Goal: Task Accomplishment & Management: Use online tool/utility

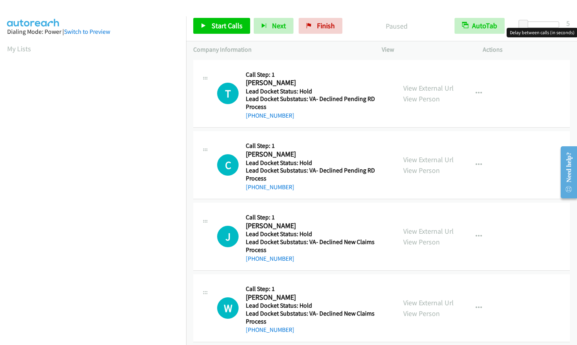
click at [538, 25] on div at bounding box center [540, 24] width 37 height 6
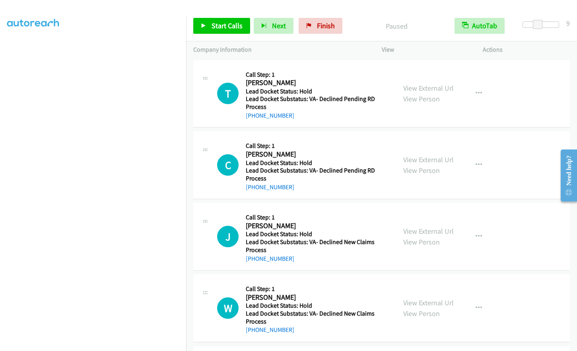
scroll to position [95, 0]
click at [317, 29] on span "Finish" at bounding box center [326, 25] width 18 height 9
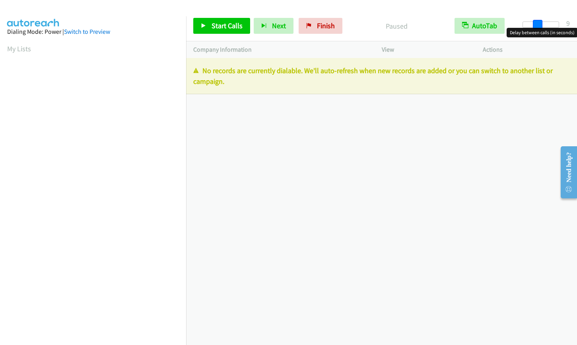
click at [538, 25] on div at bounding box center [540, 24] width 37 height 6
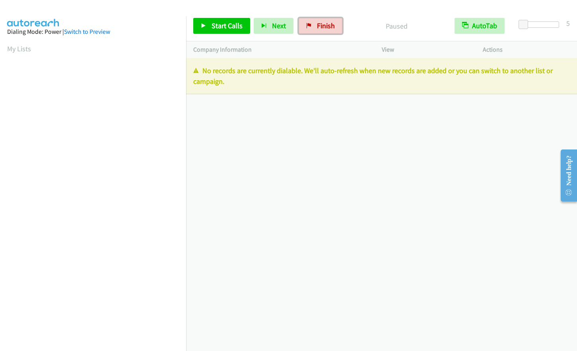
drag, startPoint x: 319, startPoint y: 29, endPoint x: 323, endPoint y: 40, distance: 12.2
click at [319, 29] on span "Finish" at bounding box center [326, 25] width 18 height 9
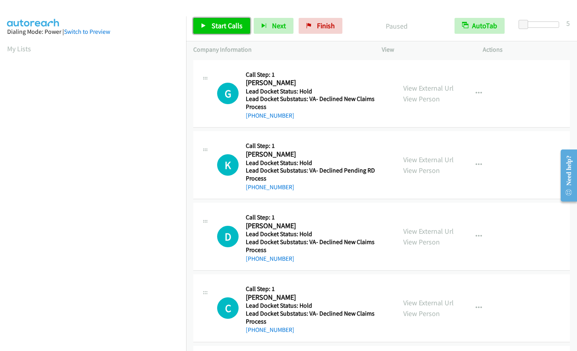
click at [218, 27] on span "Start Calls" at bounding box center [227, 25] width 31 height 9
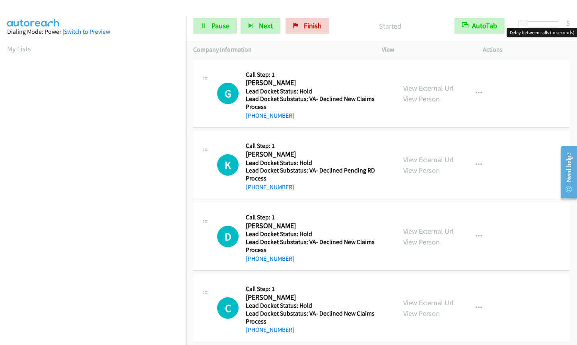
click at [540, 26] on div at bounding box center [540, 24] width 37 height 6
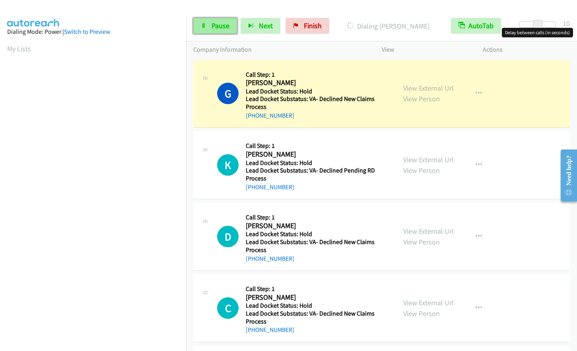
click at [214, 22] on span "Pause" at bounding box center [221, 25] width 18 height 9
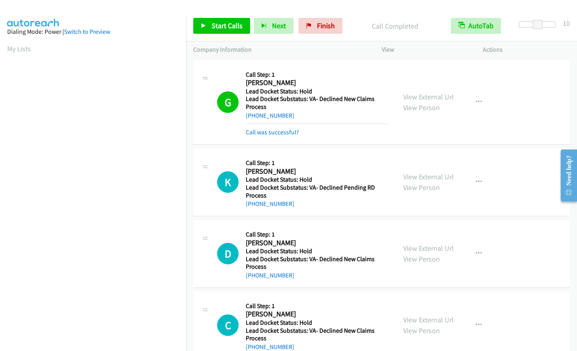
scroll to position [95, 0]
click at [204, 19] on link "Start Calls" at bounding box center [221, 26] width 57 height 16
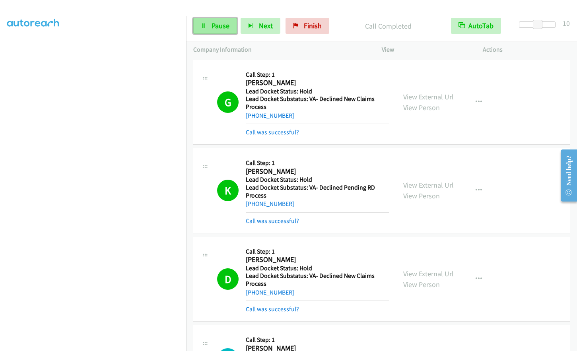
click at [222, 24] on span "Pause" at bounding box center [221, 25] width 18 height 9
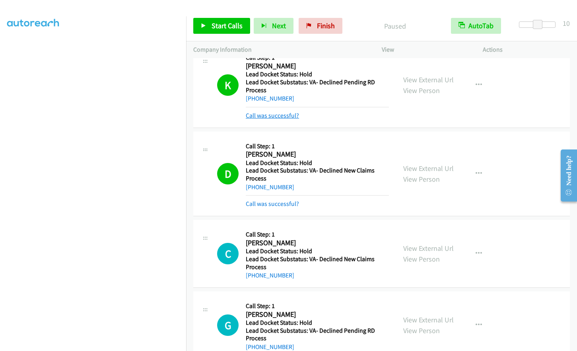
scroll to position [119, 0]
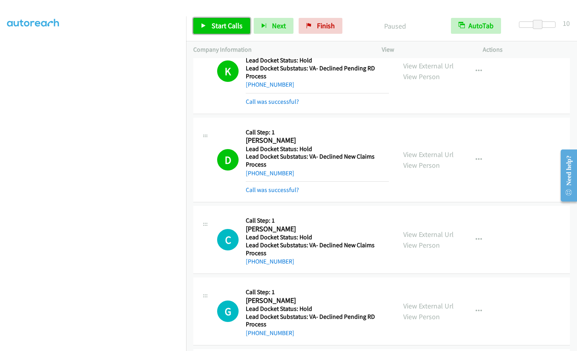
click at [218, 22] on span "Start Calls" at bounding box center [227, 25] width 31 height 9
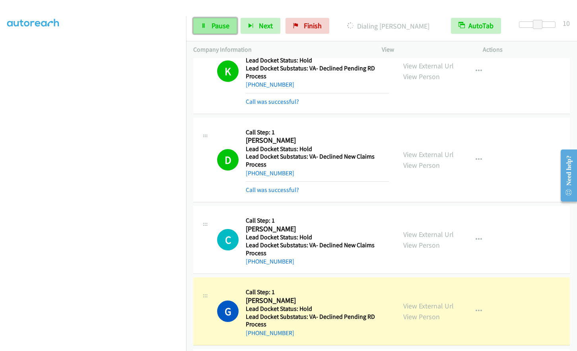
click at [213, 28] on span "Pause" at bounding box center [221, 25] width 18 height 9
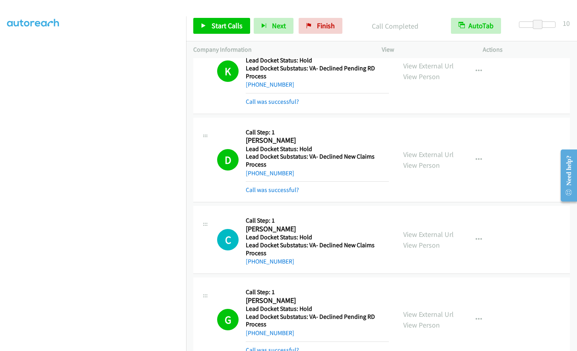
scroll to position [95, 0]
click at [208, 27] on link "Start Calls" at bounding box center [221, 26] width 57 height 16
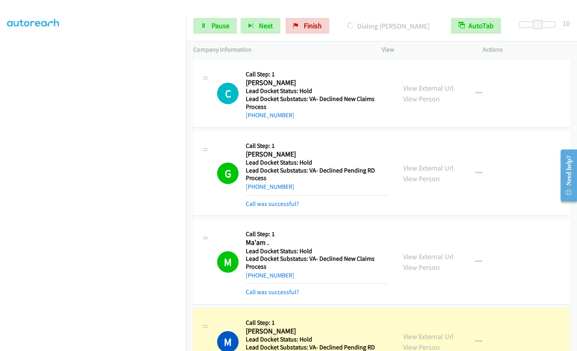
scroll to position [318, 0]
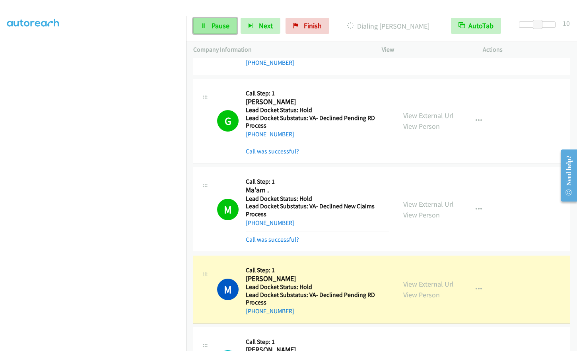
click at [204, 30] on link "Pause" at bounding box center [215, 26] width 44 height 16
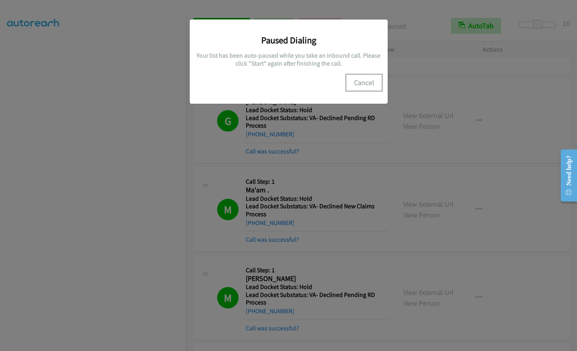
click at [362, 83] on button "Cancel" at bounding box center [363, 83] width 35 height 16
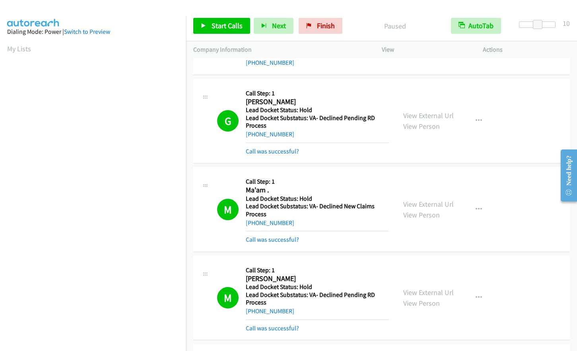
scroll to position [95, 0]
click at [218, 27] on span "Start Calls" at bounding box center [227, 25] width 31 height 9
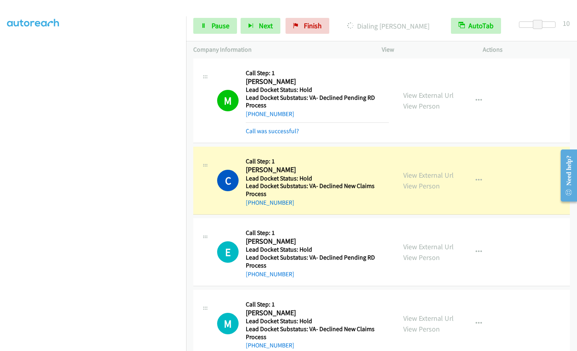
scroll to position [517, 0]
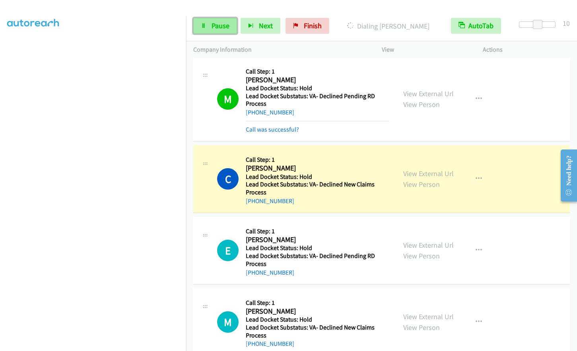
click at [219, 31] on link "Pause" at bounding box center [215, 26] width 44 height 16
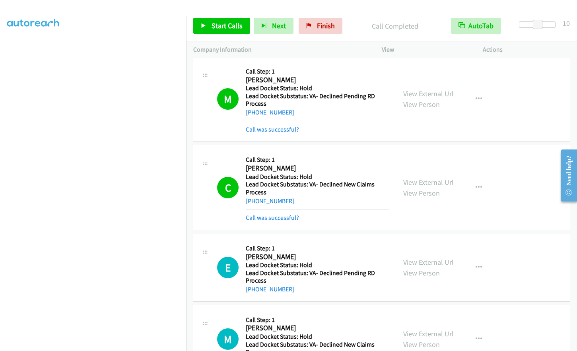
scroll to position [95, 0]
click at [231, 21] on span "Start Calls" at bounding box center [227, 25] width 31 height 9
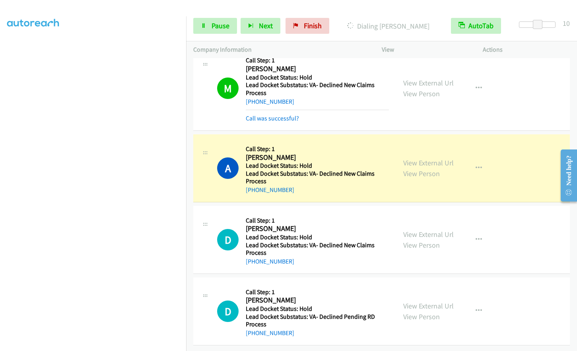
scroll to position [799, 0]
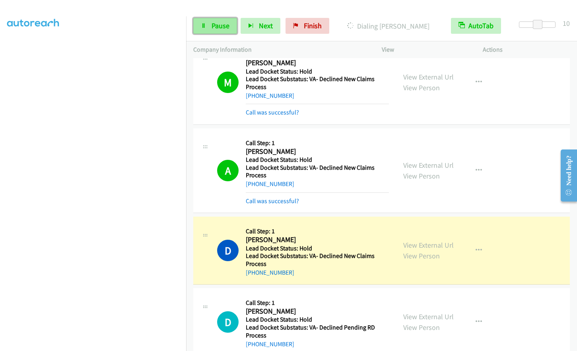
click at [214, 27] on span "Pause" at bounding box center [221, 25] width 18 height 9
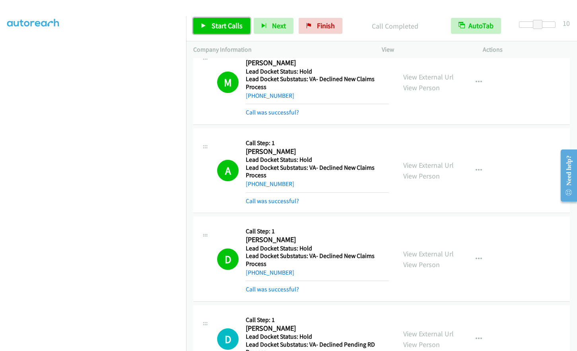
click at [210, 29] on link "Start Calls" at bounding box center [221, 26] width 57 height 16
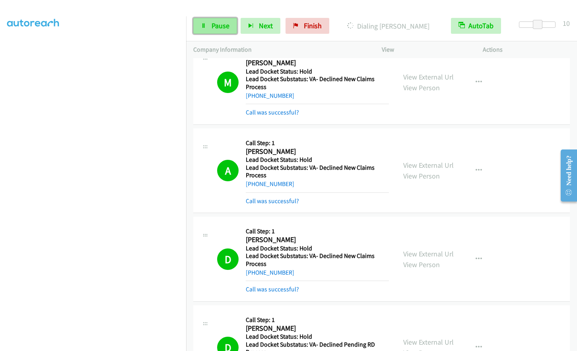
click at [212, 29] on span "Pause" at bounding box center [221, 25] width 18 height 9
click at [206, 27] on icon at bounding box center [204, 26] width 6 height 6
click at [211, 26] on link "Pause" at bounding box center [215, 26] width 44 height 16
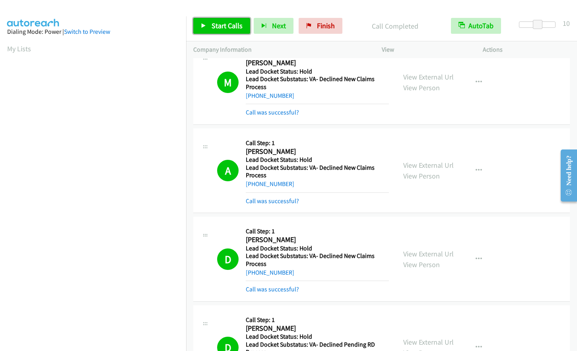
click at [227, 28] on span "Start Calls" at bounding box center [227, 25] width 31 height 9
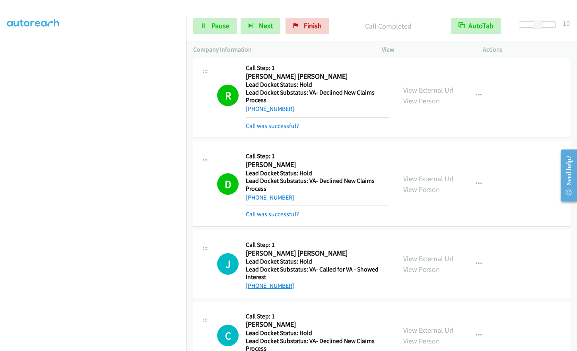
scroll to position [1329, 0]
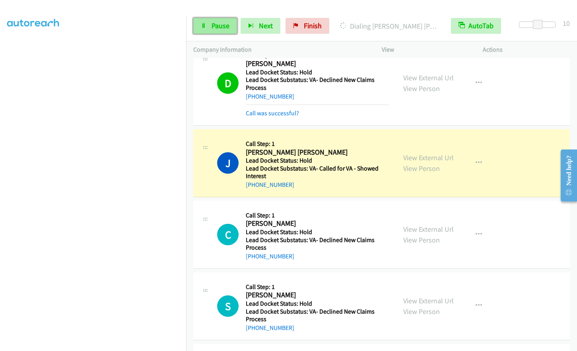
click at [227, 27] on span "Pause" at bounding box center [221, 25] width 18 height 9
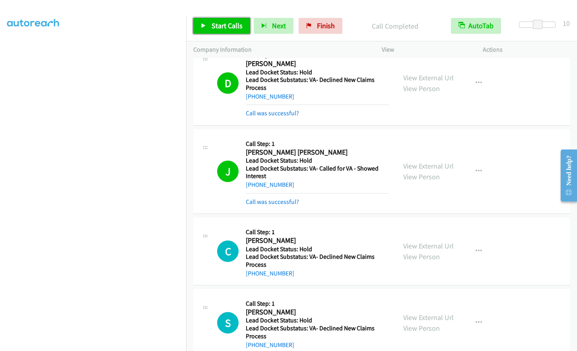
click at [220, 23] on span "Start Calls" at bounding box center [227, 25] width 31 height 9
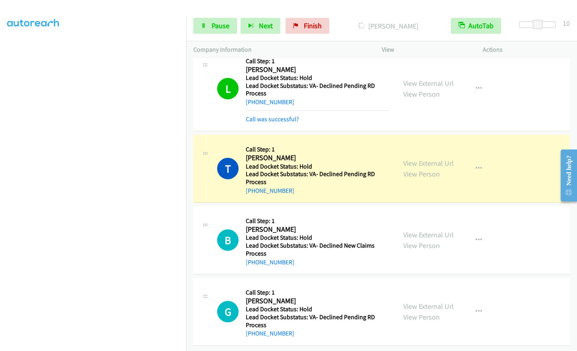
scroll to position [1949, 0]
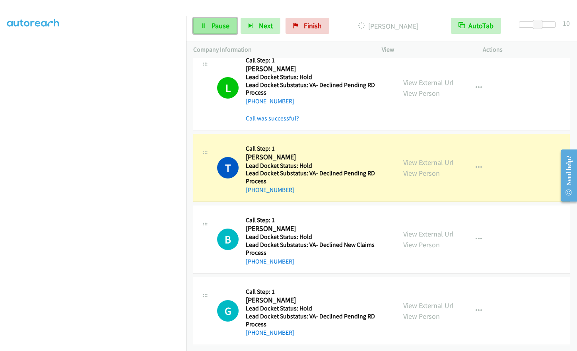
click at [219, 29] on span "Pause" at bounding box center [221, 25] width 18 height 9
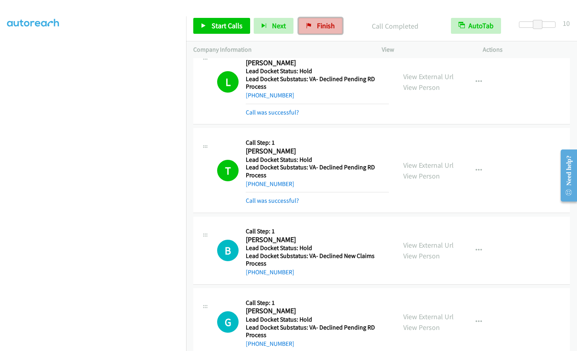
click at [324, 30] on span "Finish" at bounding box center [326, 25] width 18 height 9
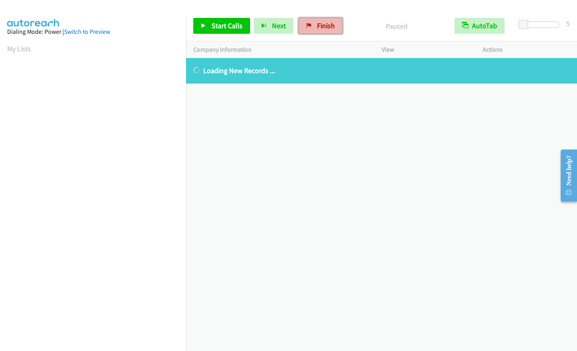
click at [317, 33] on link "Finish" at bounding box center [321, 26] width 44 height 16
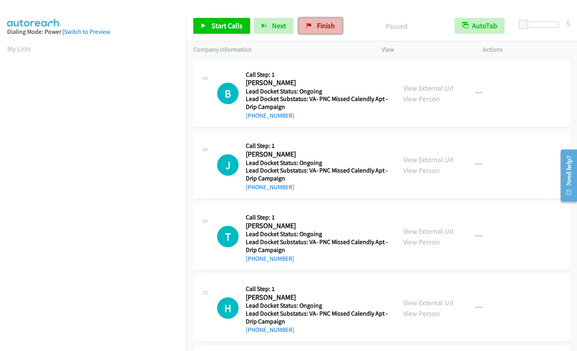
click at [325, 23] on span "Finish" at bounding box center [326, 25] width 18 height 9
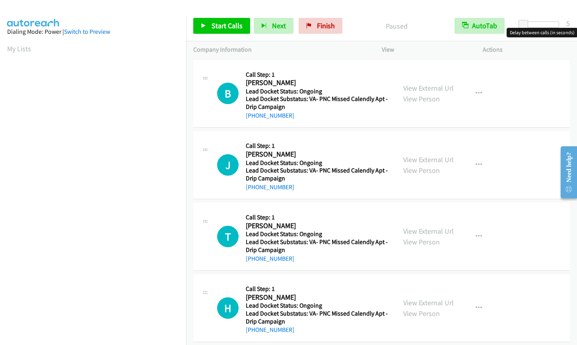
click at [538, 25] on div at bounding box center [540, 24] width 37 height 6
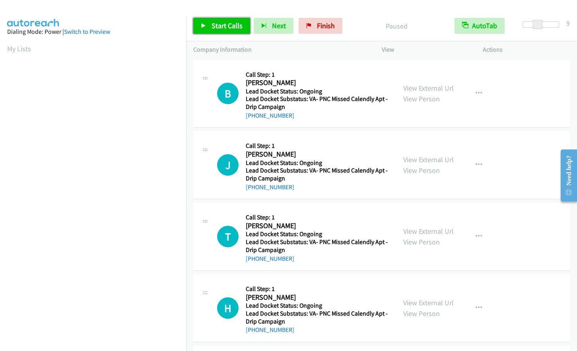
click at [230, 25] on span "Start Calls" at bounding box center [227, 25] width 31 height 9
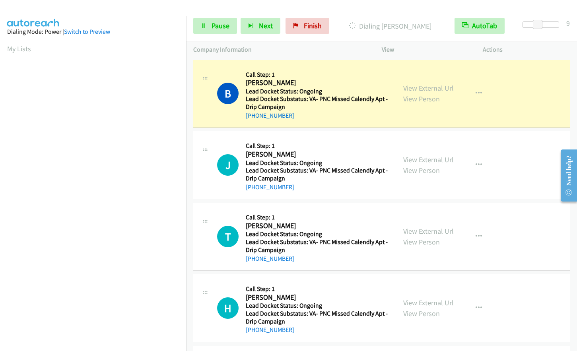
scroll to position [95, 0]
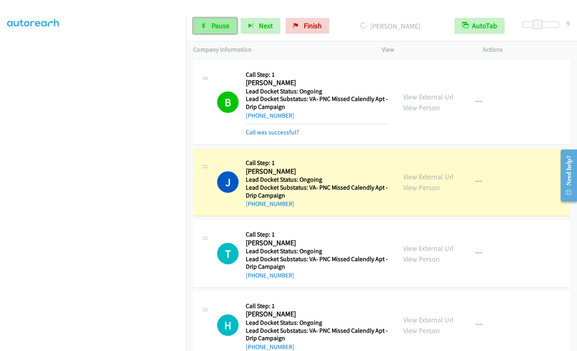
click at [214, 25] on span "Pause" at bounding box center [221, 25] width 18 height 9
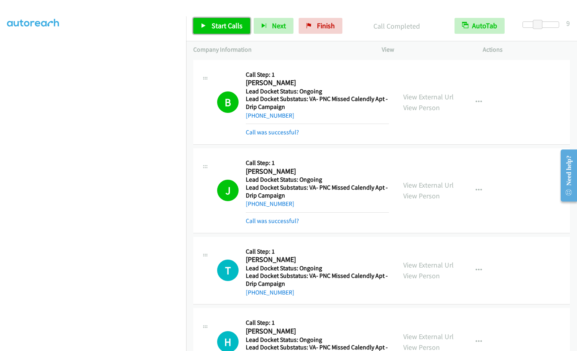
click at [225, 26] on span "Start Calls" at bounding box center [227, 25] width 31 height 9
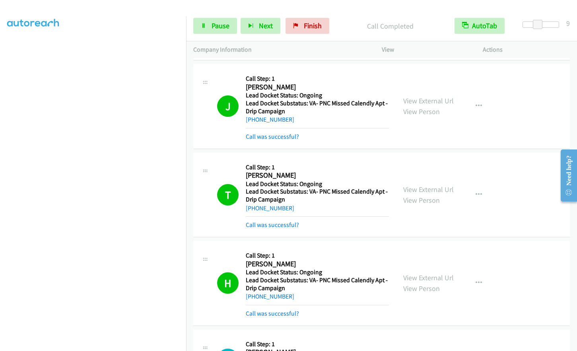
scroll to position [159, 0]
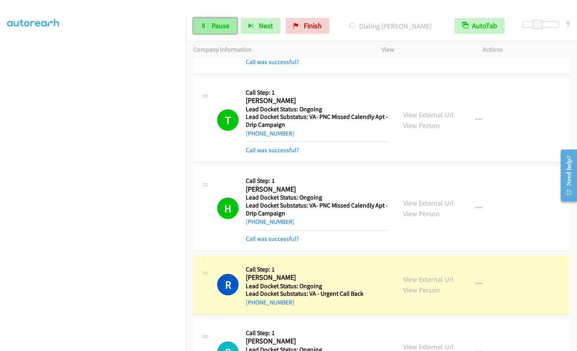
click at [208, 25] on link "Pause" at bounding box center [215, 26] width 44 height 16
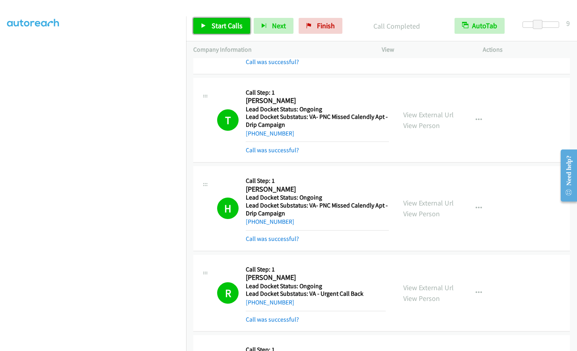
click at [216, 31] on link "Start Calls" at bounding box center [221, 26] width 57 height 16
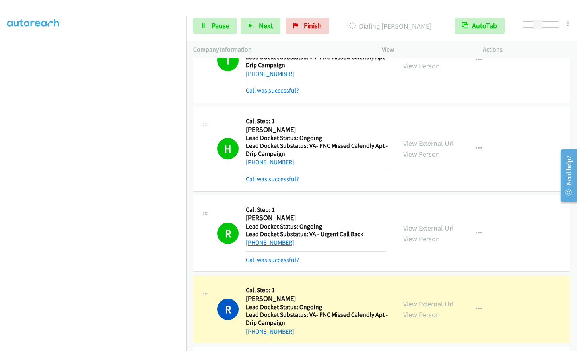
scroll to position [358, 0]
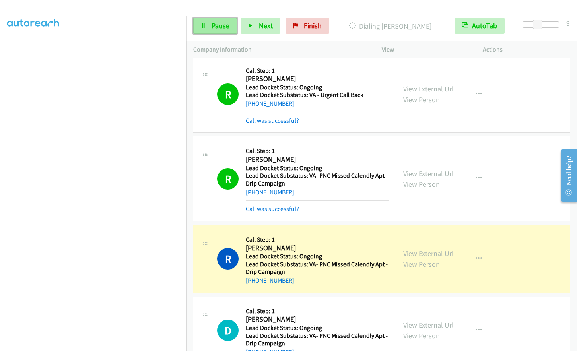
click at [214, 25] on span "Pause" at bounding box center [221, 25] width 18 height 9
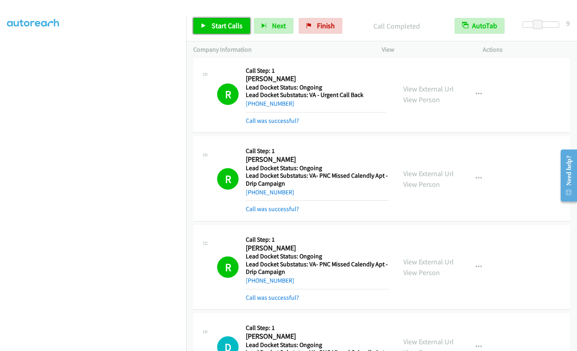
click at [211, 31] on link "Start Calls" at bounding box center [221, 26] width 57 height 16
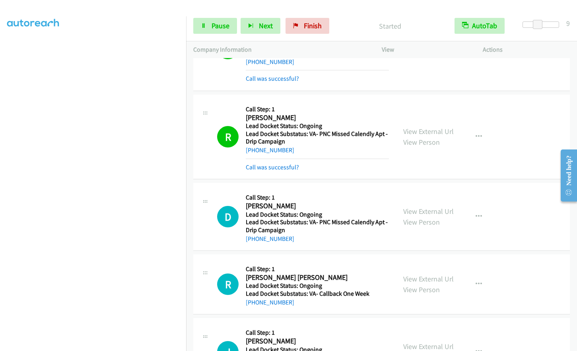
scroll to position [487, 0]
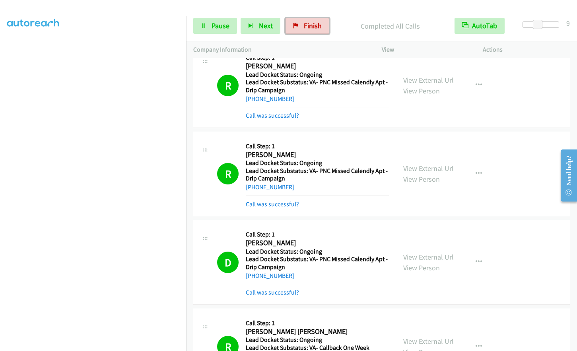
drag, startPoint x: 312, startPoint y: 25, endPoint x: 330, endPoint y: 27, distance: 18.8
click at [312, 25] on span "Finish" at bounding box center [313, 25] width 18 height 9
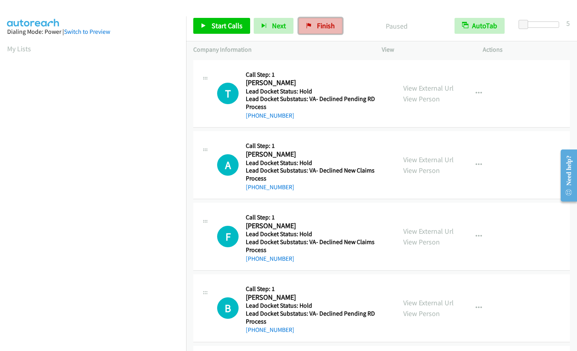
click at [327, 23] on span "Finish" at bounding box center [326, 25] width 18 height 9
click at [231, 23] on span "Start Calls" at bounding box center [227, 25] width 31 height 9
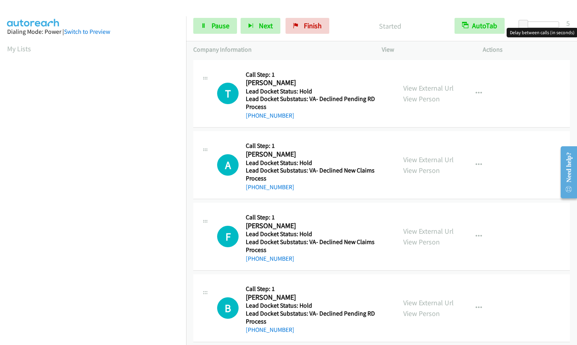
click at [538, 27] on div at bounding box center [540, 24] width 37 height 6
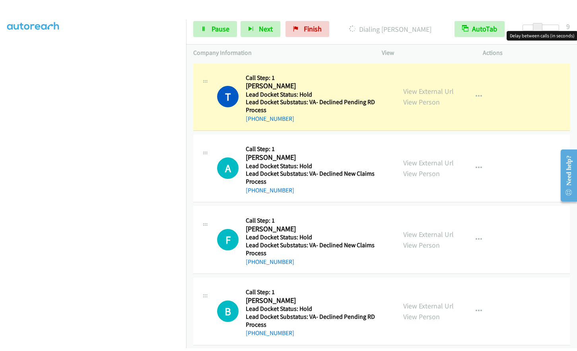
scroll to position [95, 0]
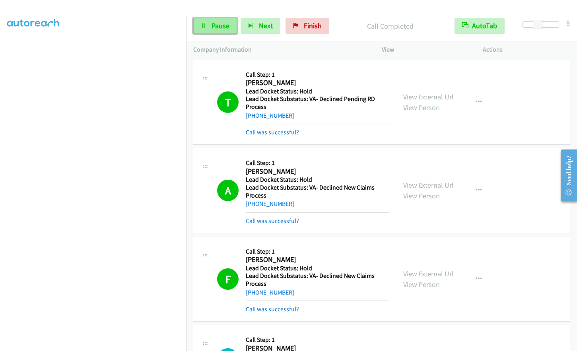
click at [218, 25] on span "Pause" at bounding box center [221, 25] width 18 height 9
click at [225, 27] on span "Start Calls" at bounding box center [227, 25] width 31 height 9
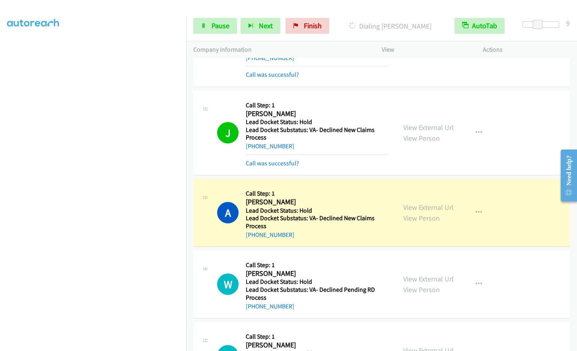
scroll to position [493, 0]
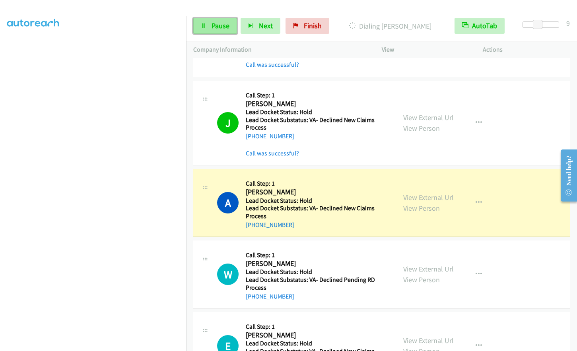
click at [217, 27] on span "Pause" at bounding box center [221, 25] width 18 height 9
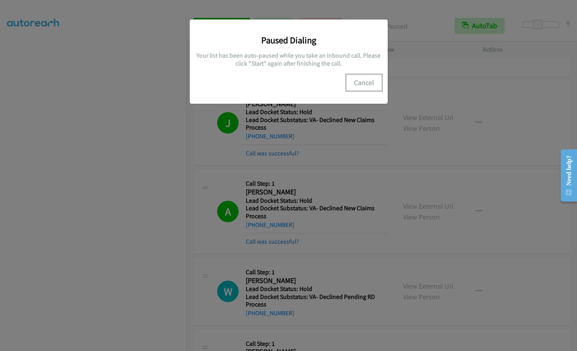
click at [357, 81] on button "Cancel" at bounding box center [363, 83] width 35 height 16
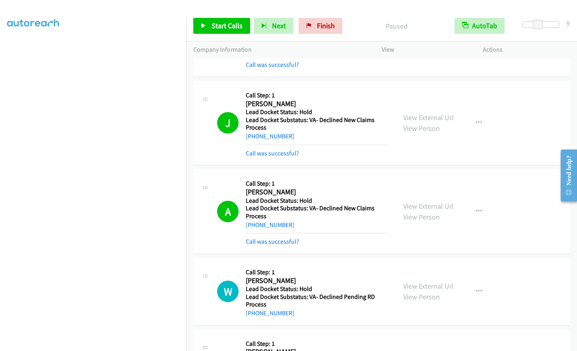
scroll to position [78, 0]
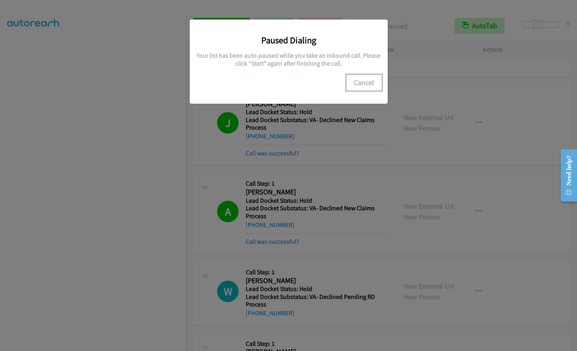
click at [366, 77] on button "Cancel" at bounding box center [363, 83] width 35 height 16
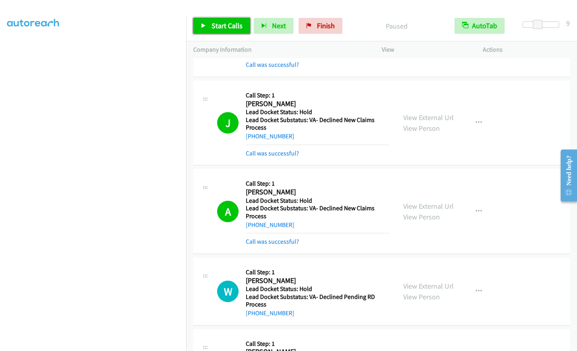
click at [209, 29] on link "Start Calls" at bounding box center [221, 26] width 57 height 16
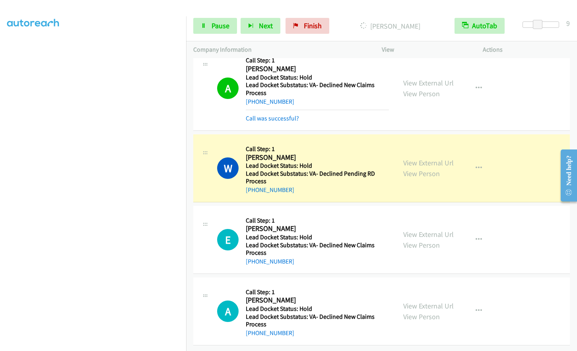
scroll to position [622, 0]
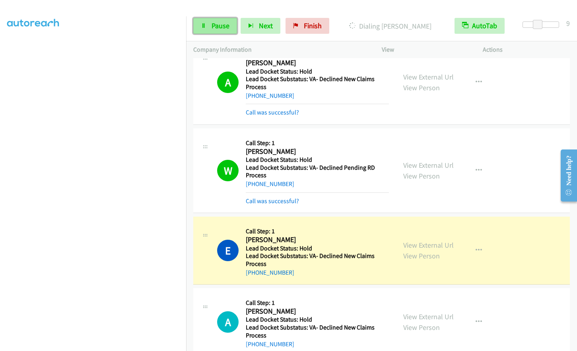
drag, startPoint x: 212, startPoint y: 26, endPoint x: 208, endPoint y: 25, distance: 4.3
click at [212, 26] on span "Pause" at bounding box center [221, 25] width 18 height 9
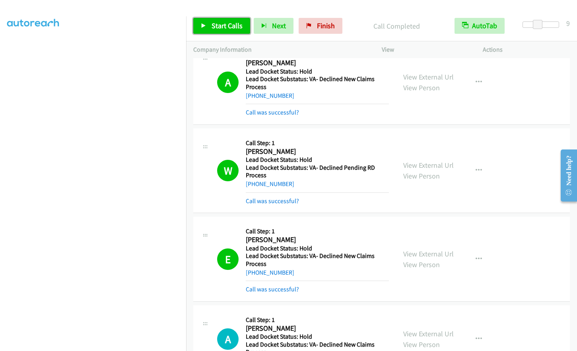
click at [217, 23] on span "Start Calls" at bounding box center [227, 25] width 31 height 9
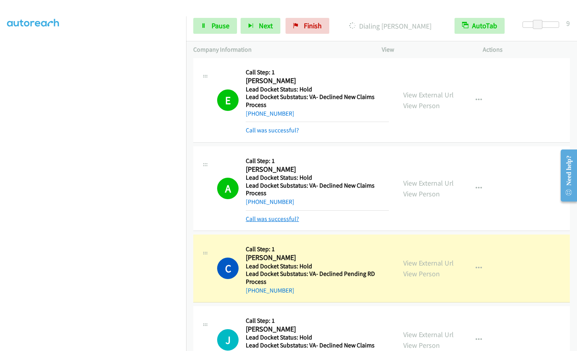
scroll to position [888, 0]
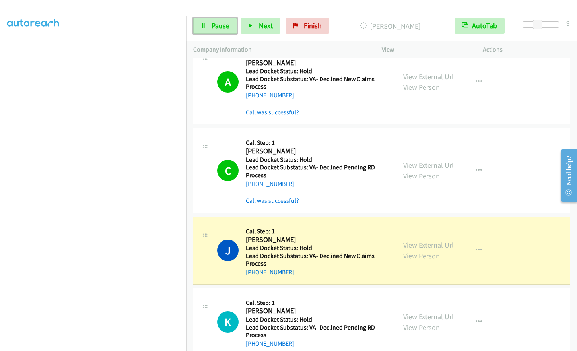
click at [210, 27] on link "Pause" at bounding box center [215, 26] width 44 height 16
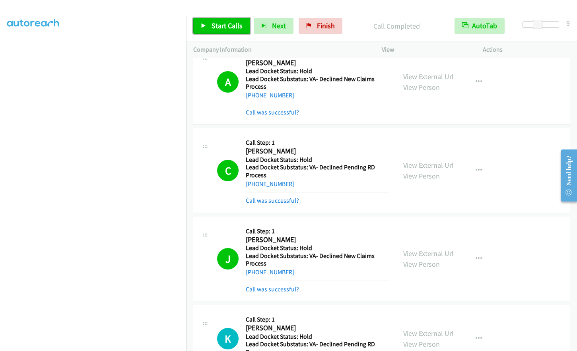
click at [213, 25] on span "Start Calls" at bounding box center [227, 25] width 31 height 9
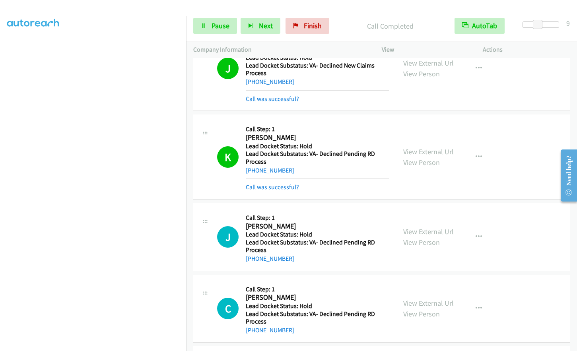
scroll to position [1087, 0]
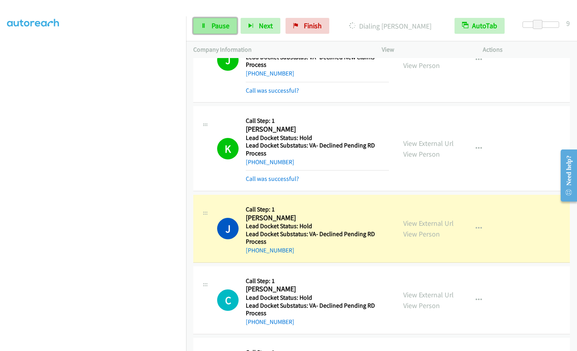
click at [213, 27] on span "Pause" at bounding box center [221, 25] width 18 height 9
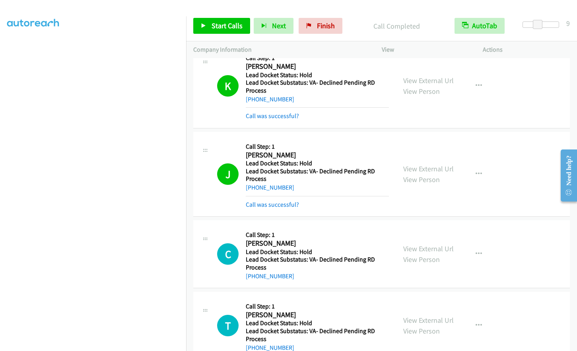
scroll to position [1170, 0]
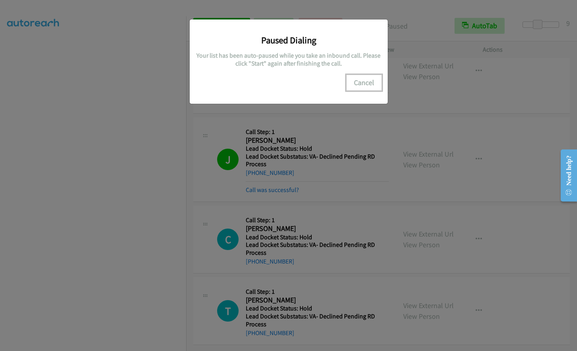
drag, startPoint x: 369, startPoint y: 81, endPoint x: 362, endPoint y: 84, distance: 7.7
click at [369, 81] on button "Cancel" at bounding box center [363, 83] width 35 height 16
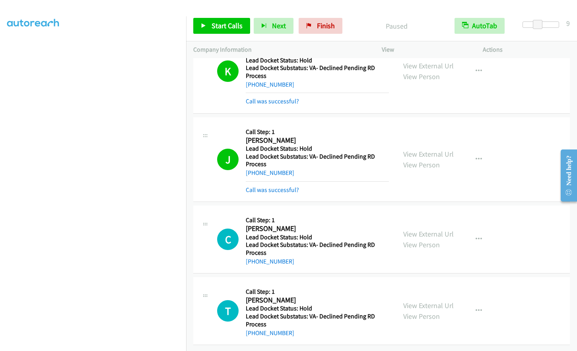
scroll to position [0, 0]
click at [229, 24] on span "Start Calls" at bounding box center [227, 25] width 31 height 9
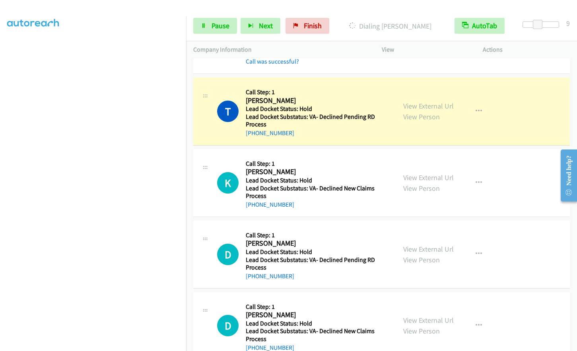
scroll to position [1401, 0]
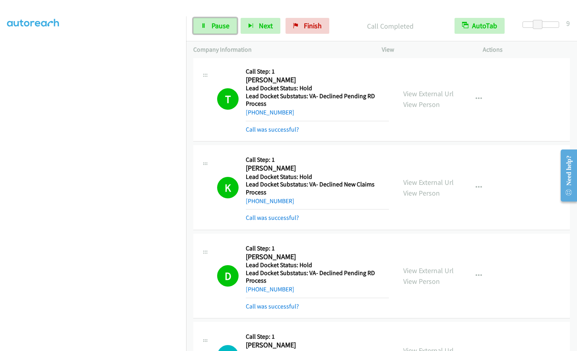
click at [202, 25] on icon at bounding box center [204, 26] width 6 height 6
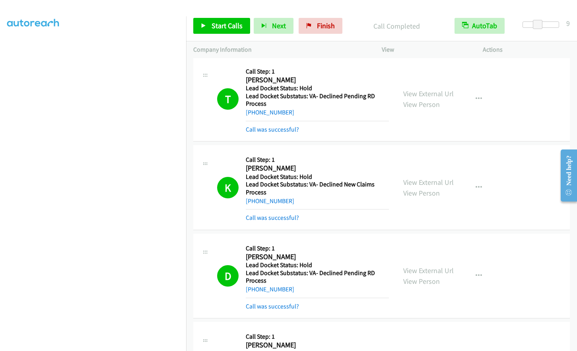
scroll to position [95, 0]
click at [206, 31] on link "Start Calls" at bounding box center [221, 26] width 57 height 16
click at [212, 29] on span "Pause" at bounding box center [221, 25] width 18 height 9
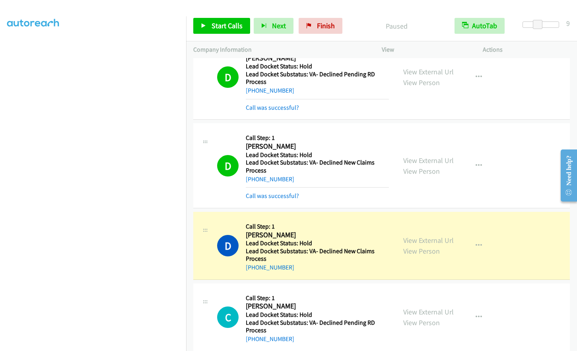
scroll to position [1640, 0]
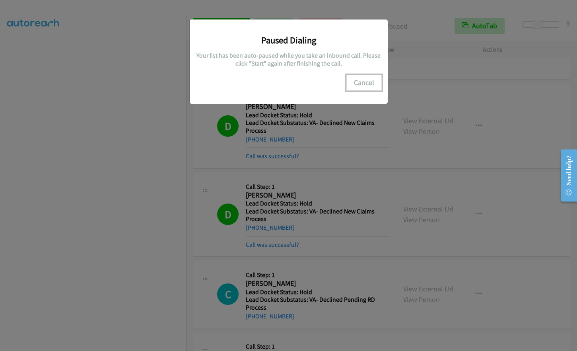
click at [368, 80] on button "Cancel" at bounding box center [363, 83] width 35 height 16
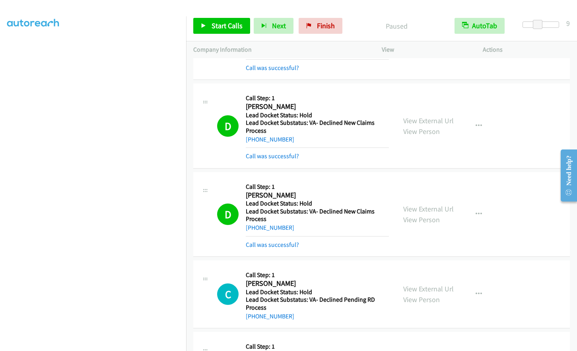
scroll to position [78, 0]
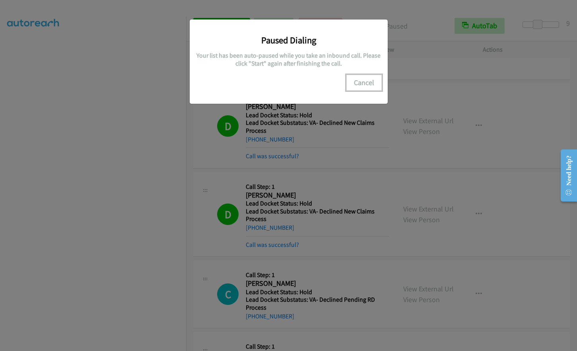
click at [360, 83] on button "Cancel" at bounding box center [363, 83] width 35 height 16
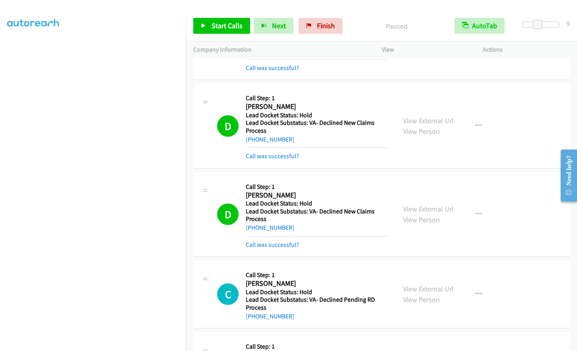
scroll to position [95, 0]
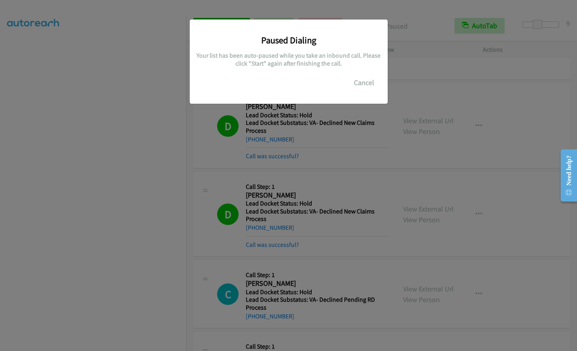
click at [126, 38] on body "Start Calls Pause Next Finish Paused AutoTab AutoTab 9 Company Information Info…" at bounding box center [288, 19] width 577 height 38
click at [367, 83] on button "Cancel" at bounding box center [363, 83] width 35 height 16
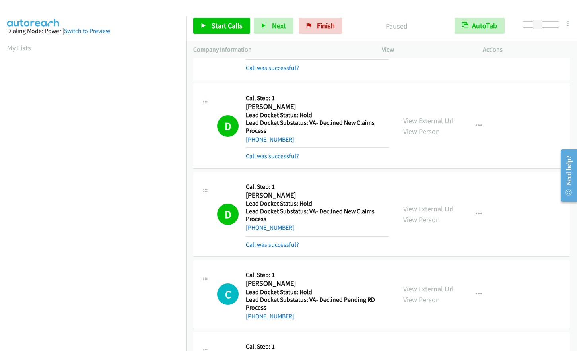
scroll to position [0, 0]
click at [210, 29] on link "Start Calls" at bounding box center [221, 26] width 57 height 16
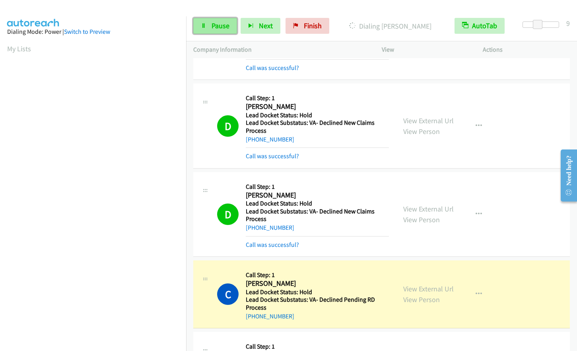
click at [214, 24] on span "Pause" at bounding box center [221, 25] width 18 height 9
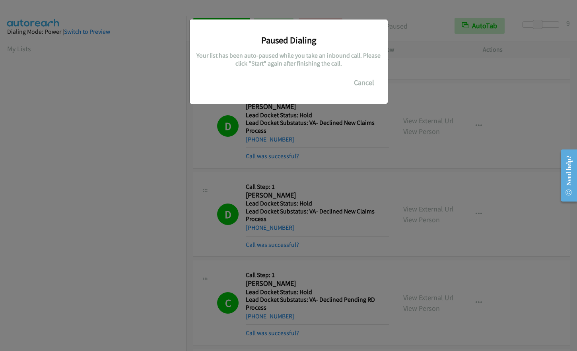
scroll to position [95, 0]
click at [360, 84] on button "Cancel" at bounding box center [363, 83] width 35 height 16
click at [370, 85] on button "Cancel" at bounding box center [363, 83] width 35 height 16
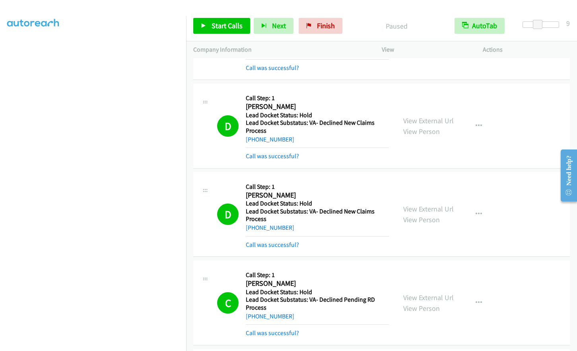
scroll to position [78, 0]
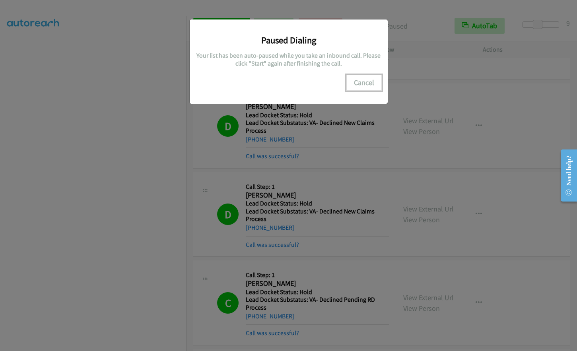
click at [364, 83] on button "Cancel" at bounding box center [363, 83] width 35 height 16
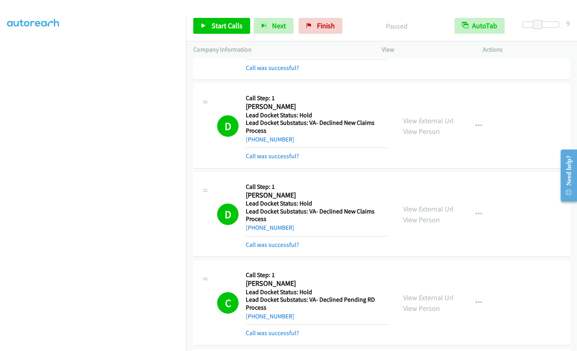
scroll to position [0, 0]
click at [2, 46] on aside "Dialing Mode: Power | Switch to Preview My Lists" at bounding box center [93, 236] width 186 height 440
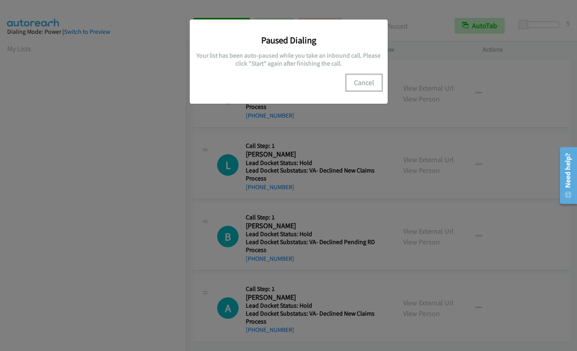
click at [357, 87] on button "Cancel" at bounding box center [363, 83] width 35 height 16
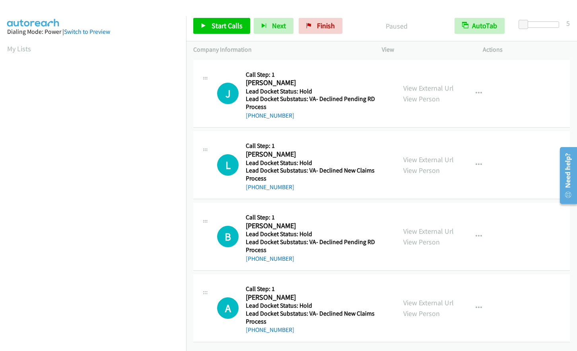
scroll to position [95, 0]
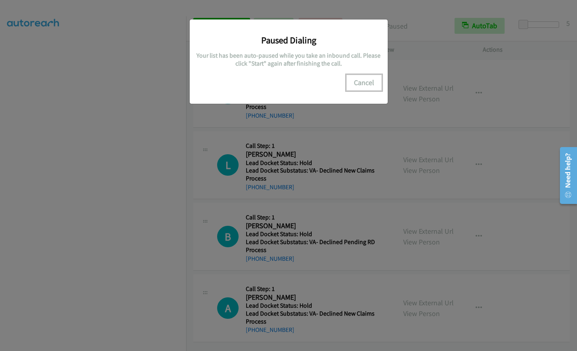
click at [369, 82] on button "Cancel" at bounding box center [363, 83] width 35 height 16
click at [359, 78] on button "Cancel" at bounding box center [363, 83] width 35 height 16
